Goal: Information Seeking & Learning: Learn about a topic

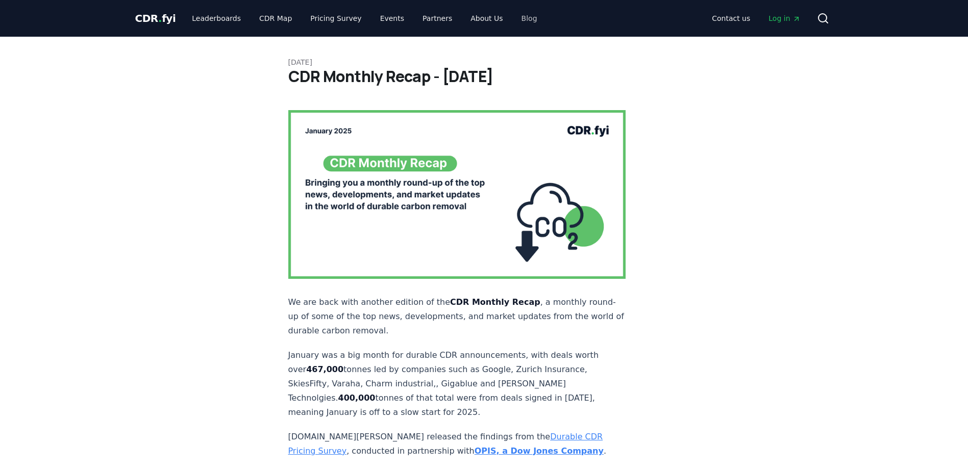
click at [513, 17] on link "Blog" at bounding box center [529, 18] width 32 height 18
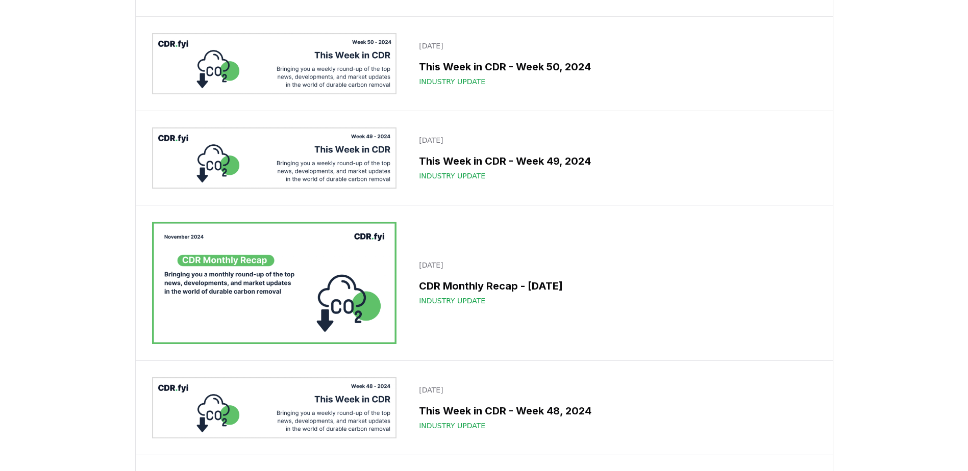
scroll to position [9068, 0]
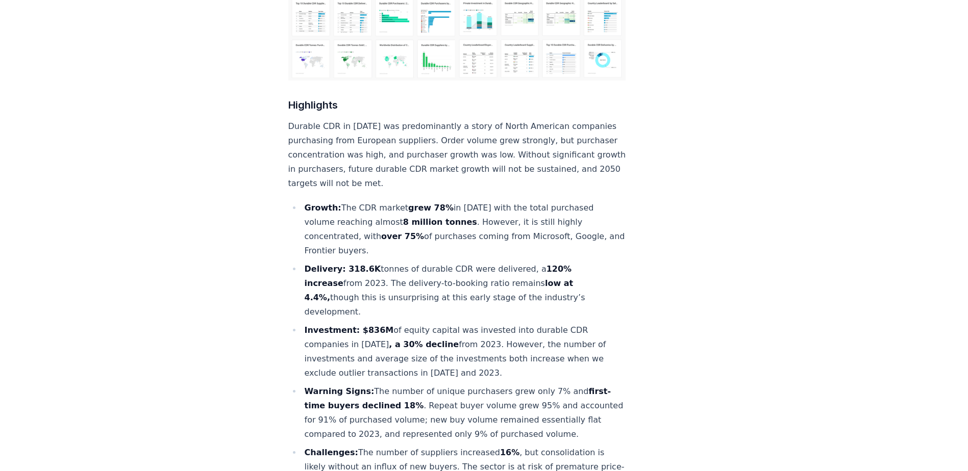
scroll to position [301, 0]
drag, startPoint x: 423, startPoint y: 352, endPoint x: 362, endPoint y: 275, distance: 98.4
click at [362, 275] on ul "Growth: The CDR market grew 78% in [DATE] with the total purchased volume reach…" at bounding box center [457, 358] width 338 height 316
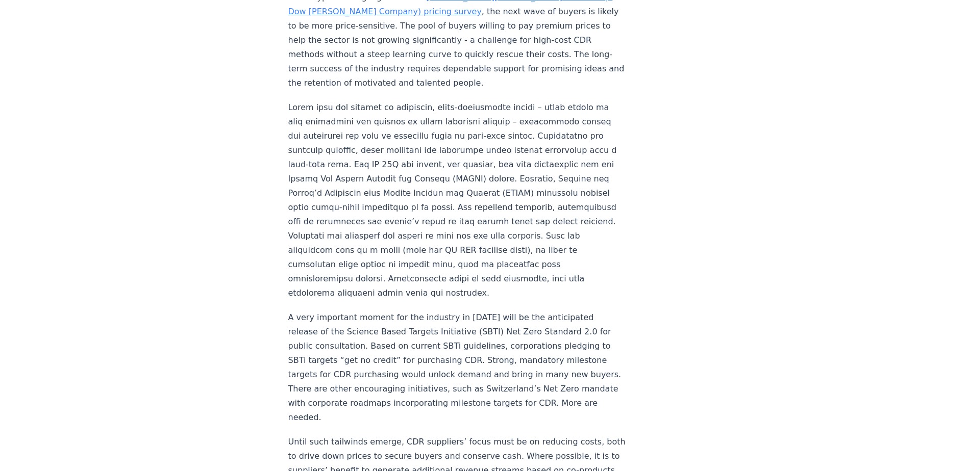
click at [413, 198] on p at bounding box center [457, 200] width 338 height 200
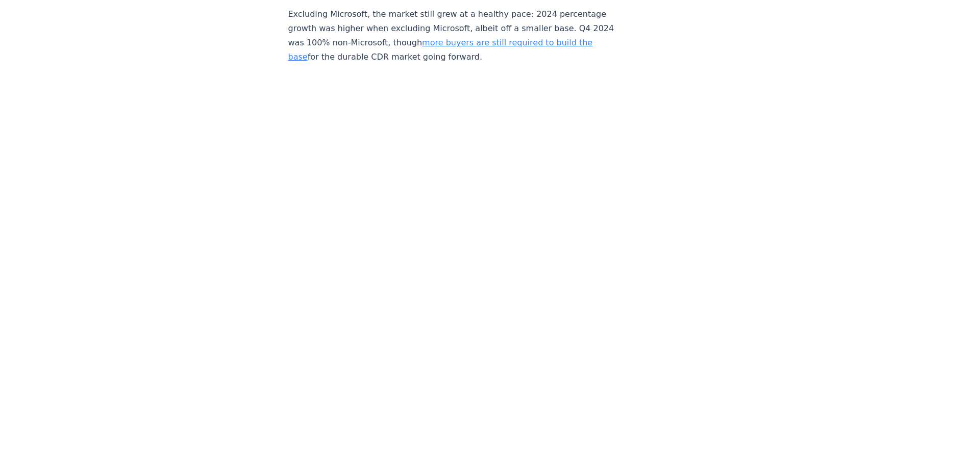
scroll to position [2121, 0]
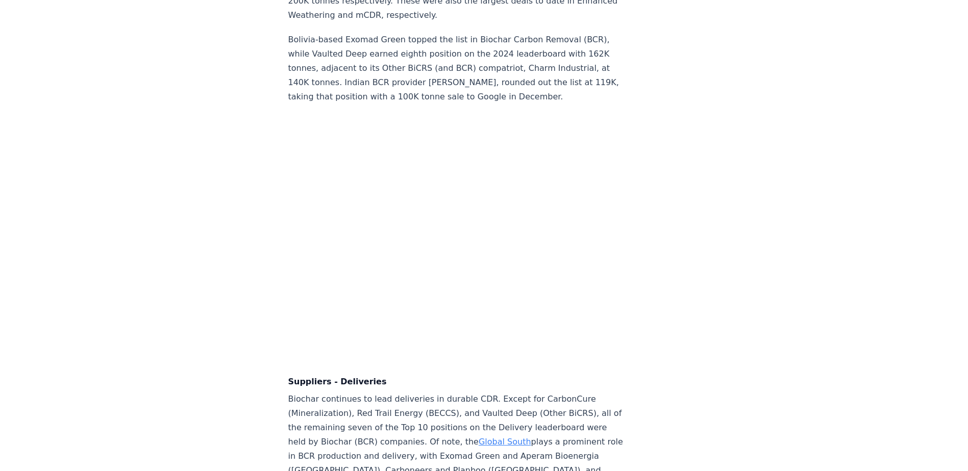
scroll to position [6765, 0]
